Goal: Task Accomplishment & Management: Manage account settings

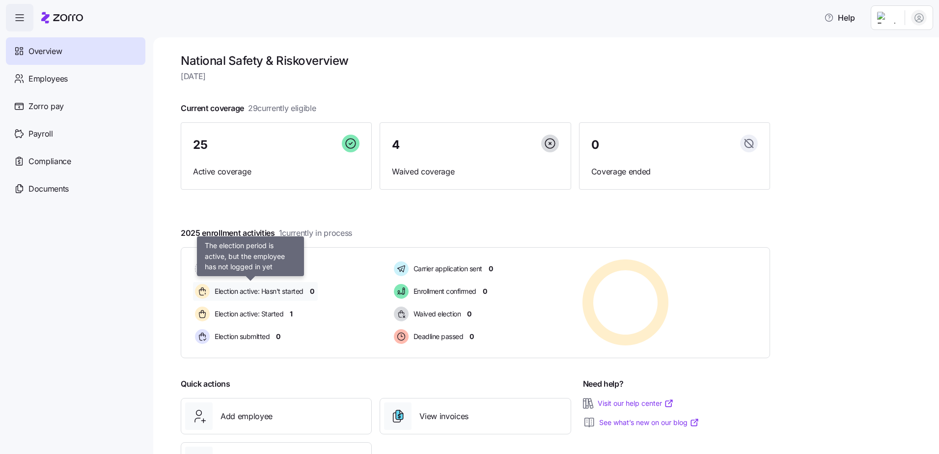
click at [286, 291] on span "Election active: Hasn't started" at bounding box center [258, 291] width 92 height 10
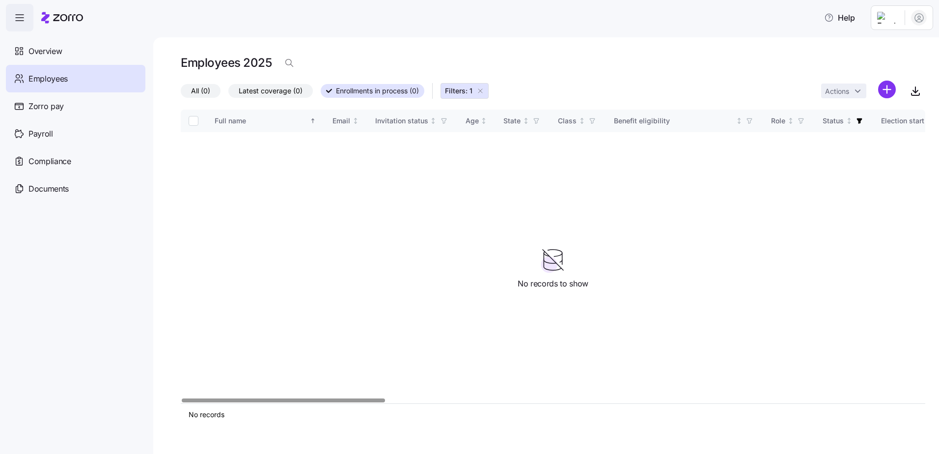
click at [222, 62] on h1 "Employees 2025" at bounding box center [226, 62] width 91 height 15
click at [50, 76] on span "Employees" at bounding box center [47, 79] width 39 height 12
click at [55, 81] on span "Employees" at bounding box center [47, 79] width 39 height 12
click at [480, 89] on icon "button" at bounding box center [480, 91] width 8 height 8
